Goal: Check status: Check status

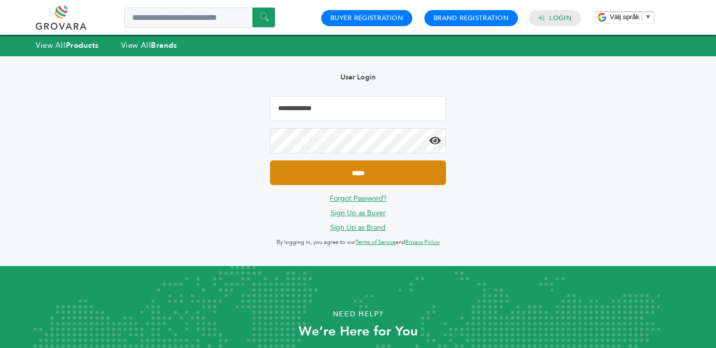
type input "**********"
click at [335, 171] on input "*****" at bounding box center [358, 172] width 176 height 25
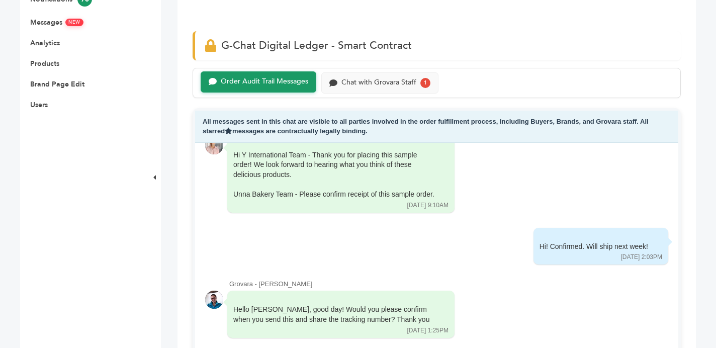
scroll to position [379, 0]
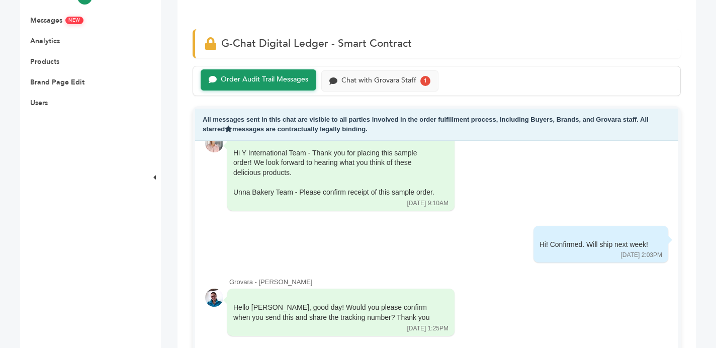
click at [256, 78] on div "Order Audit Trail Messages" at bounding box center [264, 79] width 87 height 9
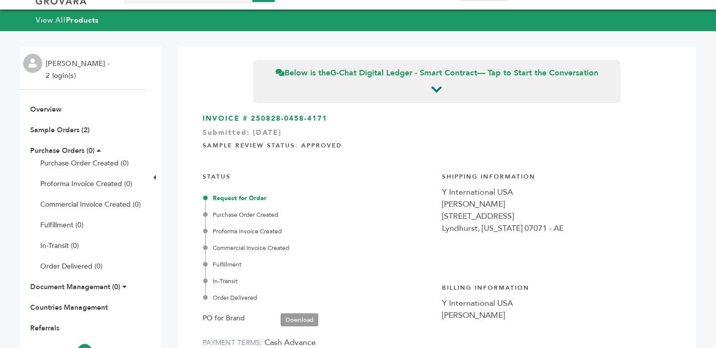
scroll to position [19, 0]
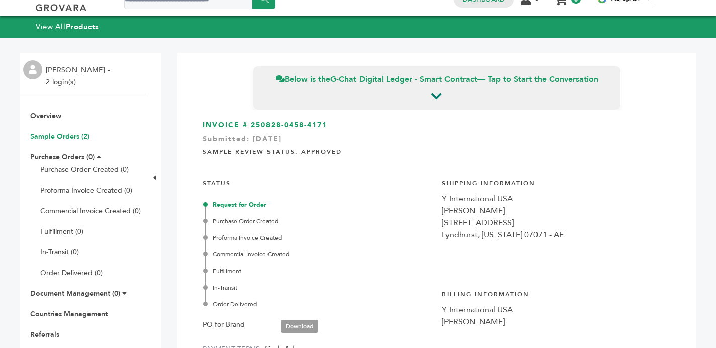
click at [76, 135] on link "Sample Orders (2)" at bounding box center [59, 137] width 59 height 10
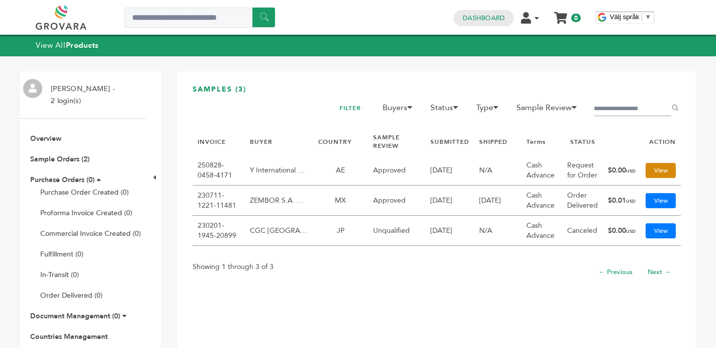
click at [655, 167] on link "View" at bounding box center [661, 170] width 30 height 15
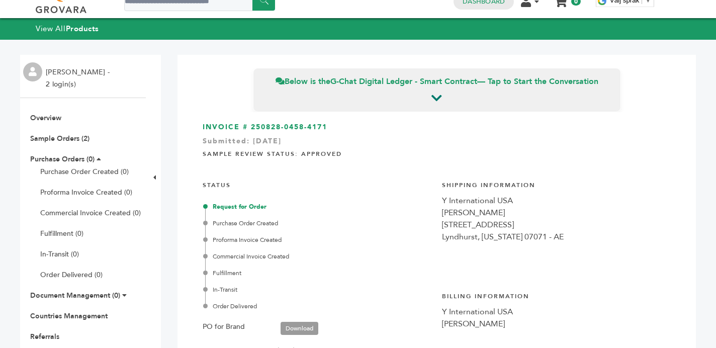
scroll to position [21, 0]
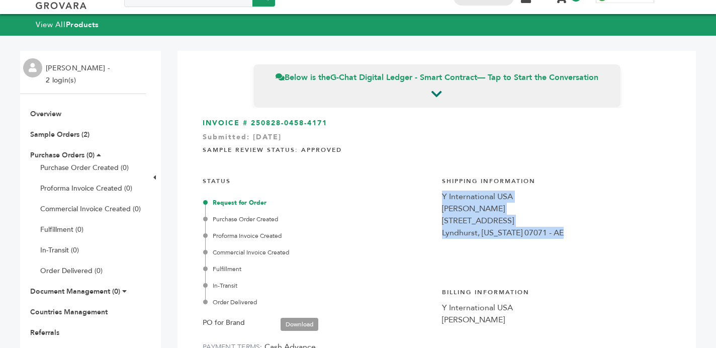
drag, startPoint x: 587, startPoint y: 231, endPoint x: 437, endPoint y: 197, distance: 154.2
click at [437, 197] on div "INVOICE # 250828-0458-4171 Submitted: Aug/28/2025 Sample Review Status: Approve…" at bounding box center [437, 243] width 488 height 270
copy div "Y International USA Hassan Payarottil 1170 Valley Brook Ave Lyndhurst, NEW JERS…"
